Goal: Information Seeking & Learning: Learn about a topic

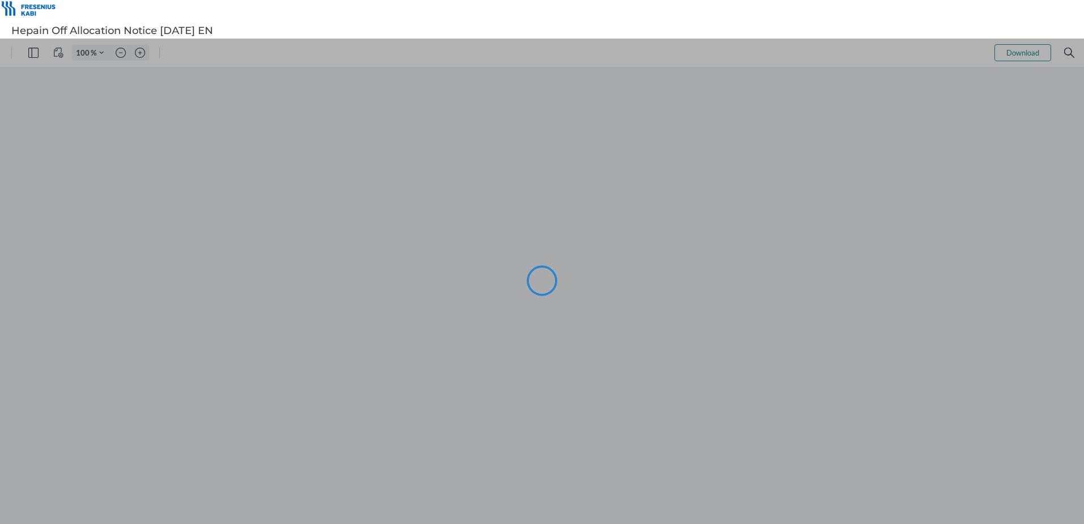
type input "101"
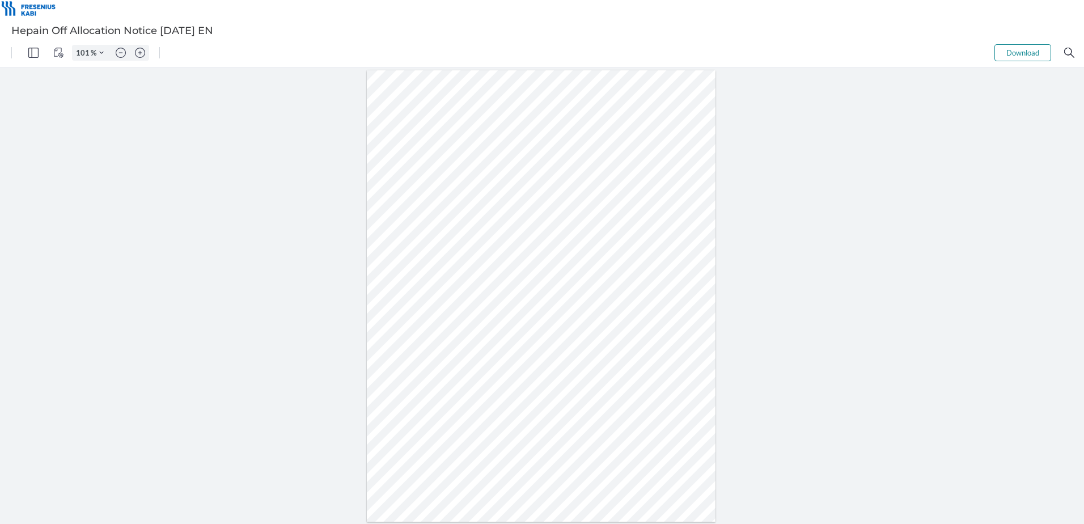
click at [616, 385] on div at bounding box center [541, 296] width 349 height 452
click at [822, 381] on div at bounding box center [542, 295] width 1084 height 456
drag, startPoint x: 960, startPoint y: 181, endPoint x: 1057, endPoint y: 92, distance: 131.6
click at [960, 181] on div at bounding box center [542, 295] width 1084 height 456
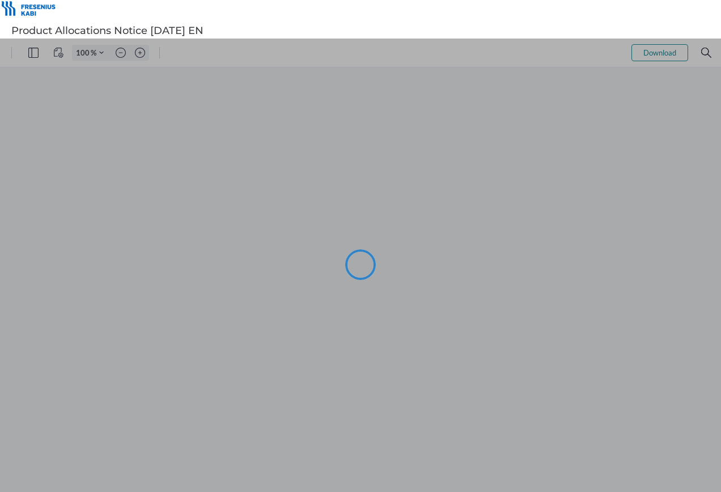
type input "94"
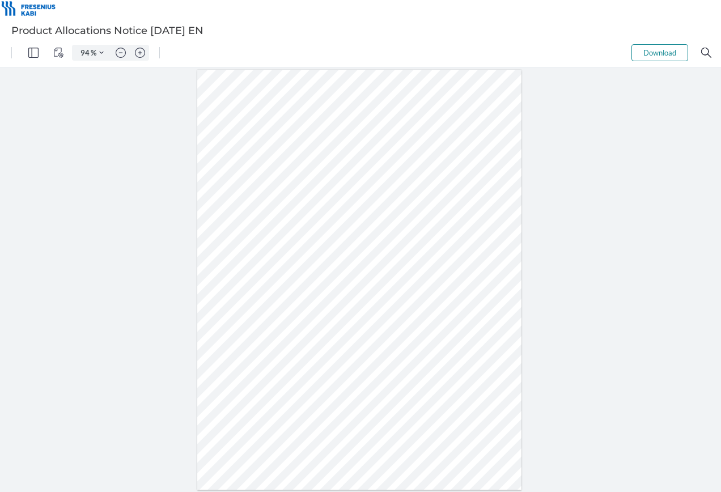
drag, startPoint x: 565, startPoint y: 270, endPoint x: 577, endPoint y: 184, distance: 87.1
click at [565, 269] on div at bounding box center [360, 279] width 721 height 425
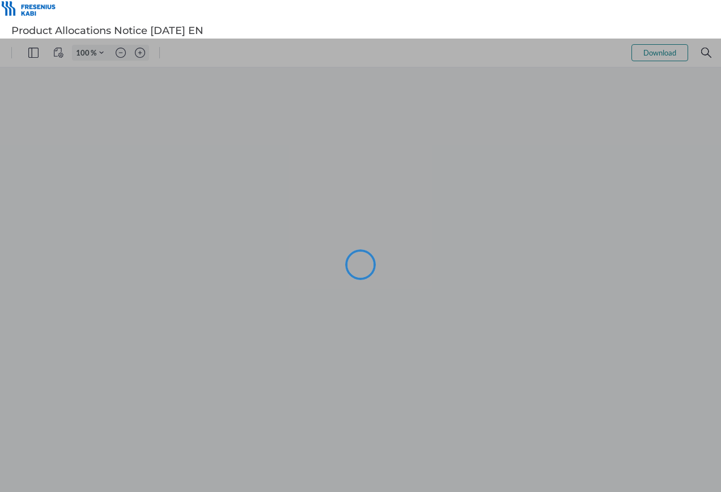
type input "94"
